Goal: Communication & Community: Ask a question

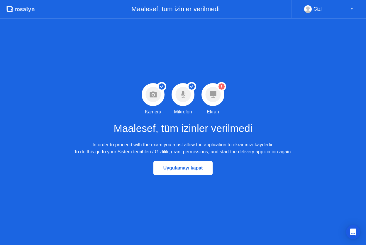
click at [214, 95] on icon at bounding box center [213, 94] width 6 height 6
click at [160, 7] on div "Maalesef, tüm izinler verilmedi" at bounding box center [163, 9] width 257 height 19
click at [352, 11] on div "▼" at bounding box center [352, 9] width 3 height 8
click at [190, 9] on div "Maalesef, tüm izinler verilmedi" at bounding box center [163, 9] width 257 height 19
click at [22, 11] on icon ".st0{fill:#f0f8ff;} .st1{fill:#d4e3ff;} .st2{fill:#b4c2ff;} background" at bounding box center [20, 8] width 28 height 9
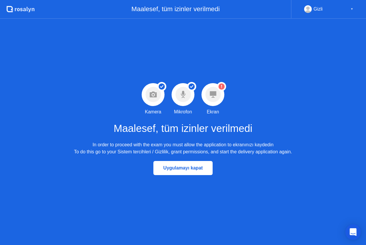
click at [354, 232] on icon "Open Intercom Messenger" at bounding box center [353, 232] width 7 height 8
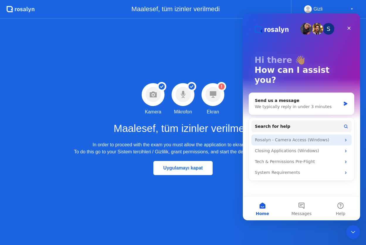
click at [284, 137] on div "Rosalyn - Camera Access (Windows)" at bounding box center [298, 140] width 86 height 6
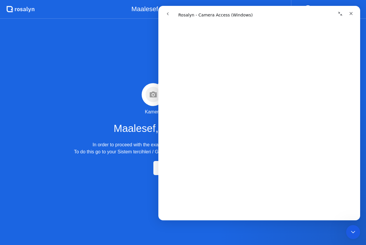
scroll to position [227, 0]
click at [169, 15] on icon "go back" at bounding box center [168, 13] width 5 height 5
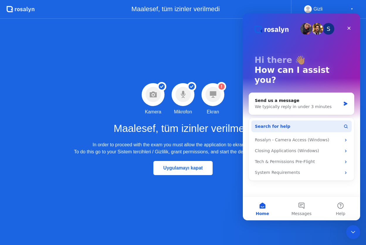
click at [289, 120] on button "Search for help" at bounding box center [302, 126] width 100 height 12
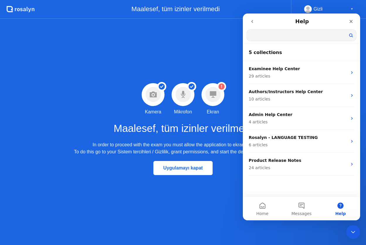
scroll to position [0, 0]
click at [219, 42] on div "Başarılı Kamera izni verildi Kamera Başarılı Mikrofon izni verildi Mikrofon Uya…" at bounding box center [183, 132] width 366 height 226
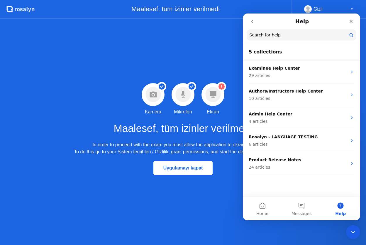
click at [252, 20] on icon "go back" at bounding box center [252, 21] width 5 height 5
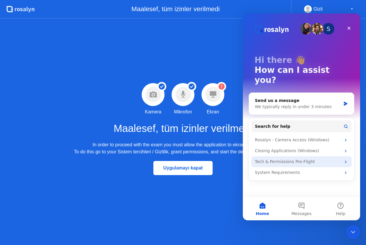
click at [303, 158] on div "Tech & Permissions Pre-Flight" at bounding box center [298, 161] width 86 height 6
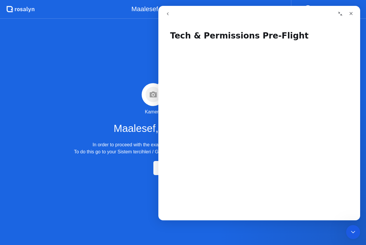
click at [167, 13] on icon "go back" at bounding box center [168, 13] width 2 height 3
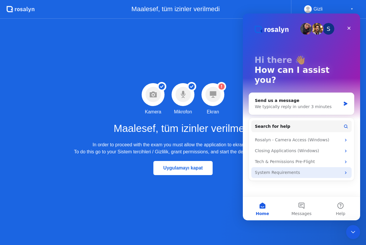
click at [280, 169] on div "System Requirements" at bounding box center [298, 172] width 86 height 6
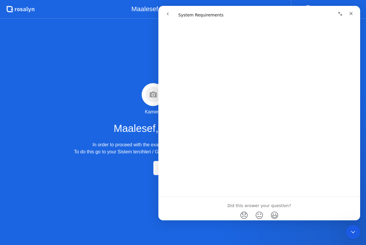
scroll to position [166, 0]
click at [168, 14] on icon "go back" at bounding box center [168, 13] width 5 height 5
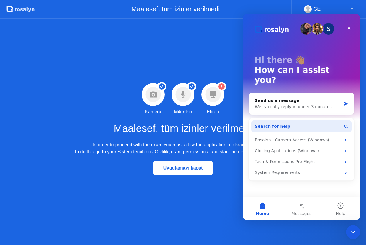
click at [283, 123] on span "Search for help" at bounding box center [273, 126] width 36 height 6
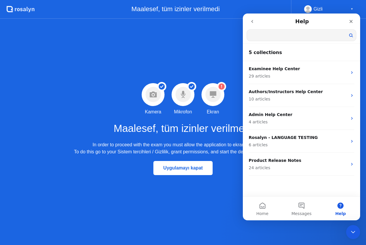
click at [251, 22] on icon "go back" at bounding box center [252, 21] width 5 height 5
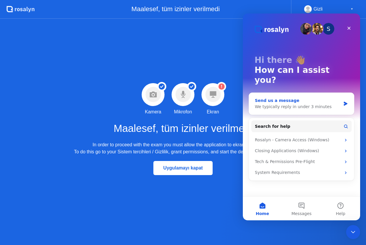
click at [264, 104] on div "We typically reply in under 3 minutes" at bounding box center [298, 107] width 86 height 6
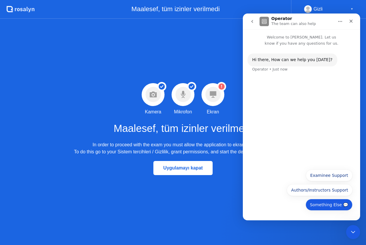
click at [326, 206] on button "Something Else 💬" at bounding box center [329, 205] width 47 height 12
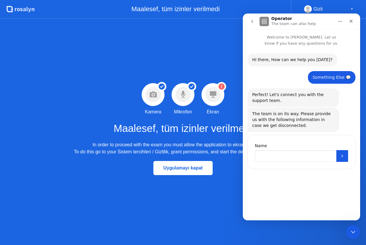
click at [269, 156] on input "Name" at bounding box center [296, 156] width 82 height 12
type input "****"
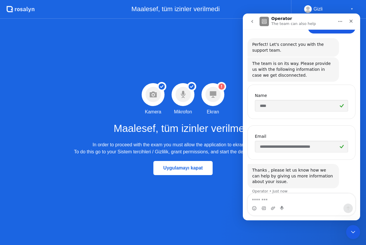
scroll to position [57, 0]
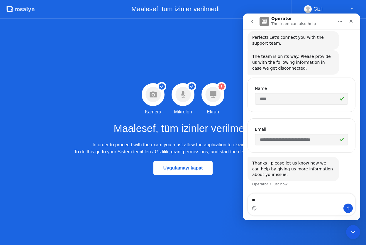
type textarea "*"
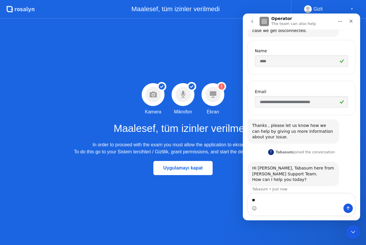
scroll to position [100, 0]
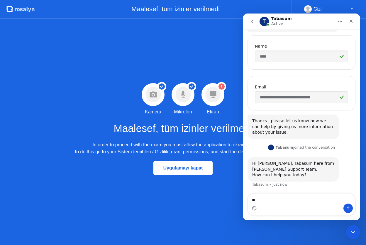
type textarea "*"
click at [262, 200] on textarea "**********" at bounding box center [301, 198] width 107 height 10
click at [339, 198] on textarea "**********" at bounding box center [301, 198] width 107 height 10
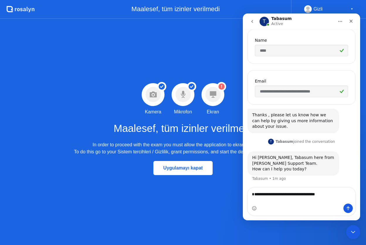
type textarea "**********"
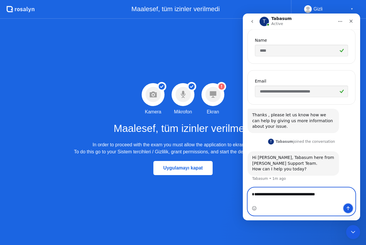
click at [350, 206] on icon "Send a message…" at bounding box center [348, 208] width 5 height 5
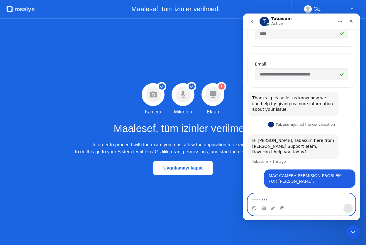
scroll to position [123, 0]
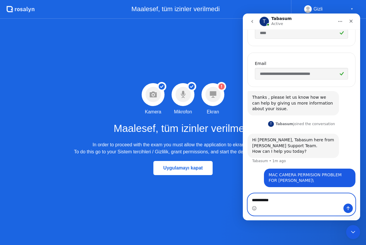
type textarea "**********"
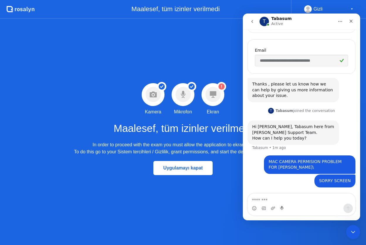
click at [212, 101] on circle at bounding box center [212, 94] width 15 height 15
click at [178, 195] on div "Başarılı Kamera izni verildi Kamera Başarılı Mikrofon izni verildi Mikrofon Uya…" at bounding box center [183, 132] width 366 height 226
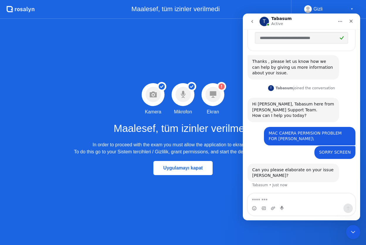
scroll to position [159, 0]
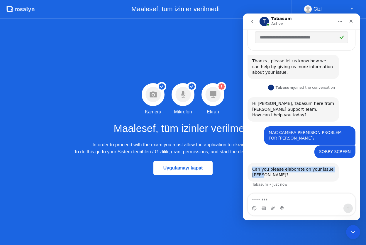
drag, startPoint x: 267, startPoint y: 176, endPoint x: 252, endPoint y: 169, distance: 15.9
click at [252, 169] on div "Can you please elaborate on your issue [PERSON_NAME]?" at bounding box center [293, 171] width 82 height 11
click at [291, 175] on div "Can you please elaborate on your issue [PERSON_NAME]?" at bounding box center [293, 171] width 82 height 11
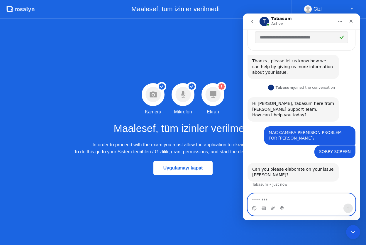
click at [260, 197] on textarea "Message…" at bounding box center [301, 198] width 107 height 10
drag, startPoint x: 137, startPoint y: 70, endPoint x: 191, endPoint y: 109, distance: 66.9
click at [191, 109] on div "Başarılı Kamera izni verildi Kamera Başarılı Mikrofon izni verildi Mikrofon Uya…" at bounding box center [183, 132] width 366 height 226
click at [257, 200] on textarea "Message…" at bounding box center [301, 198] width 107 height 10
type textarea "*"
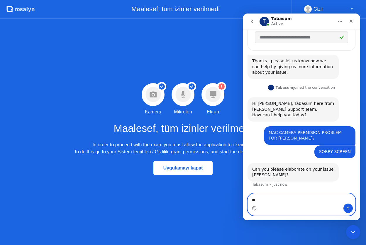
type textarea "*"
click at [290, 201] on textarea "**********" at bounding box center [301, 198] width 107 height 10
click at [271, 200] on textarea "**********" at bounding box center [301, 198] width 107 height 10
click at [325, 201] on textarea "**********" at bounding box center [301, 198] width 107 height 10
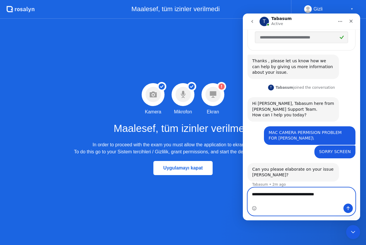
type textarea "**********"
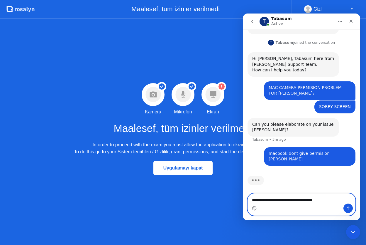
scroll to position [205, 0]
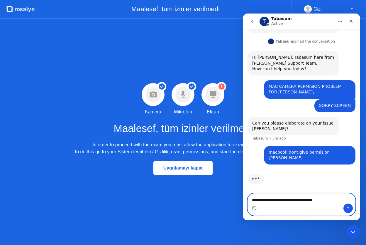
type textarea "**********"
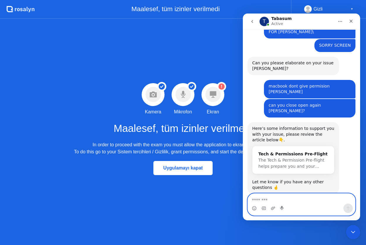
scroll to position [273, 0]
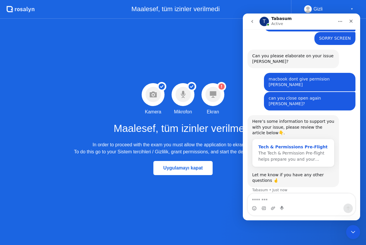
click at [283, 151] on span "The Tech & Permission Pre-flight helps prepare you and your…" at bounding box center [292, 156] width 66 height 11
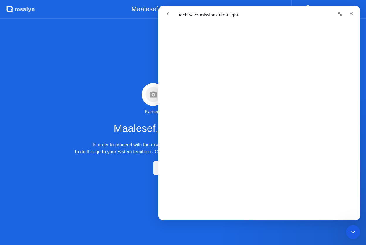
scroll to position [0, 0]
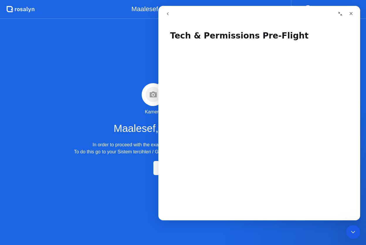
click at [117, 104] on div "Başarılı Kamera izni verildi Kamera Başarılı Mikrofon izni verildi Mikrofon Uya…" at bounding box center [183, 132] width 366 height 226
click at [351, 13] on icon "Close" at bounding box center [351, 13] width 3 height 3
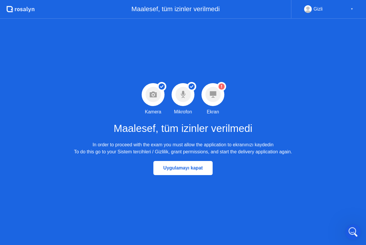
click at [352, 230] on icon "Open Intercom Messenger" at bounding box center [353, 231] width 10 height 10
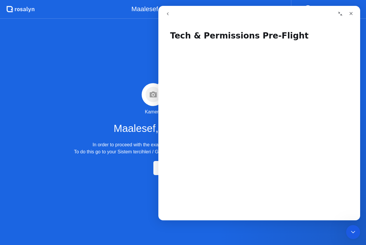
click at [167, 15] on icon "go back" at bounding box center [168, 13] width 5 height 5
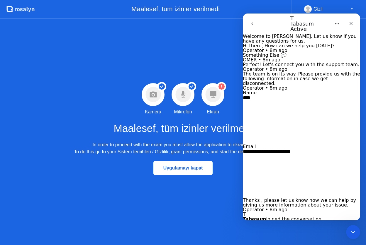
scroll to position [273, 0]
click at [173, 167] on div "Uygulamayı kapat" at bounding box center [183, 167] width 56 height 5
